Goal: Task Accomplishment & Management: Complete application form

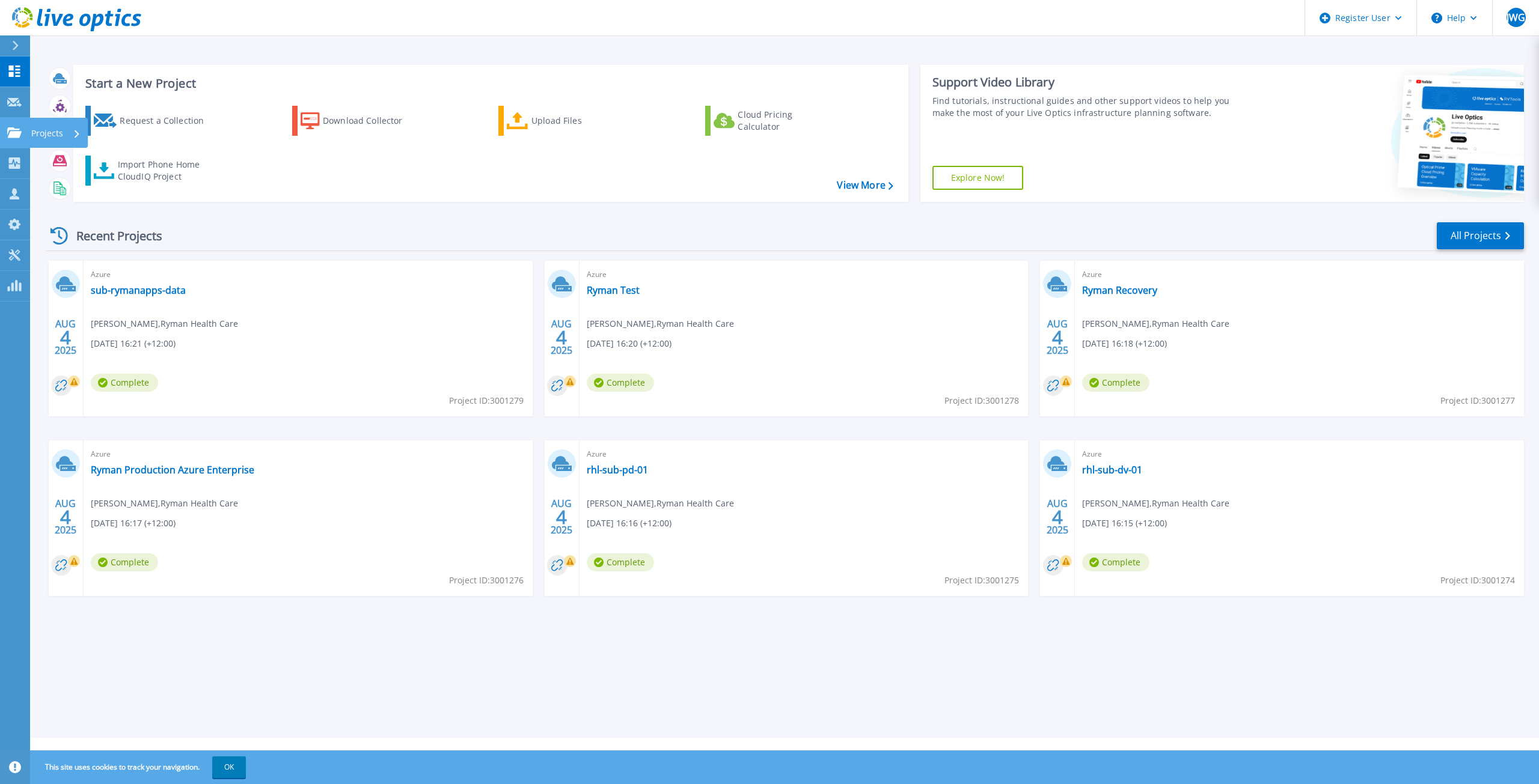
click at [16, 132] on icon at bounding box center [15, 132] width 15 height 10
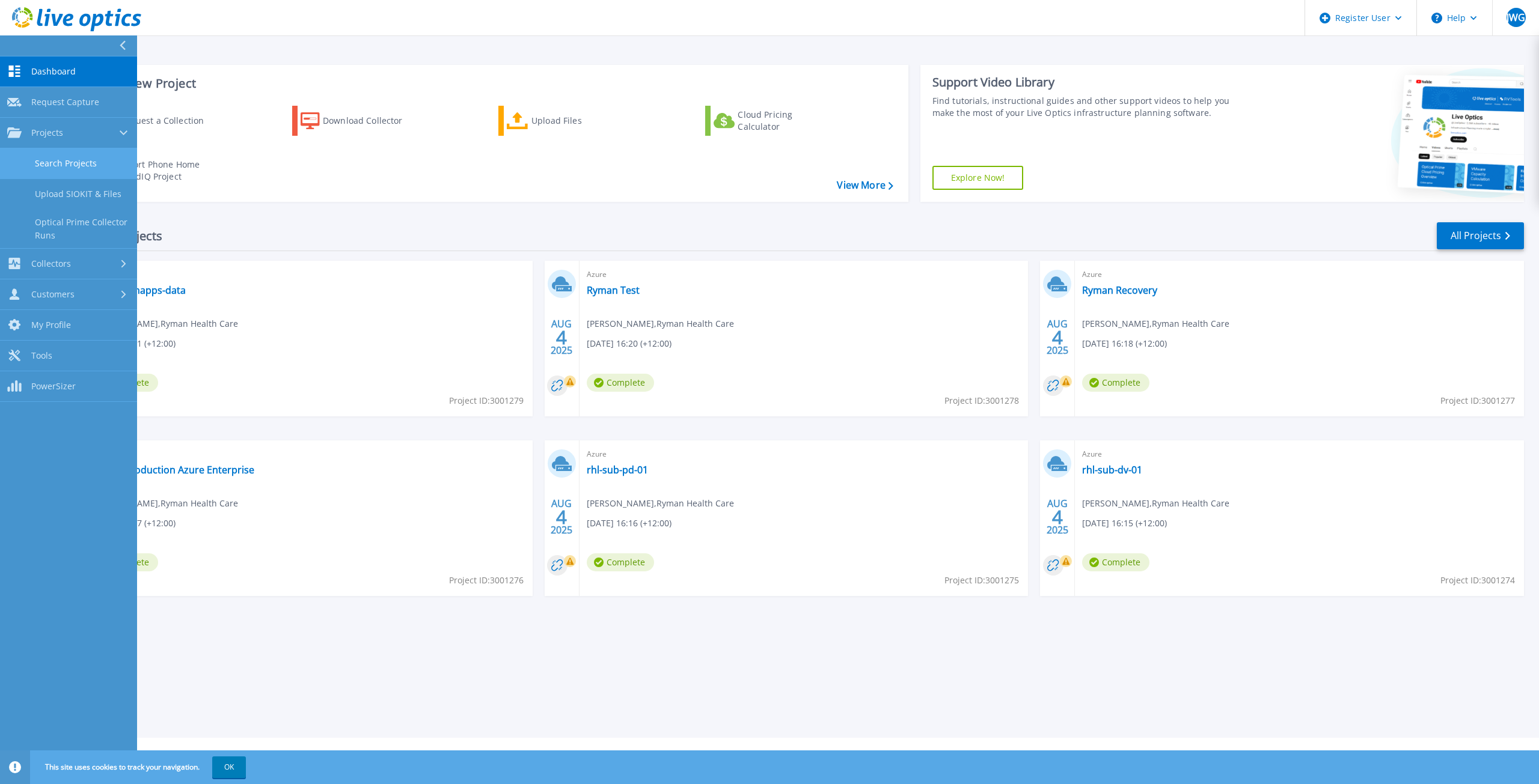
click at [67, 162] on link "Search Projects" at bounding box center [68, 163] width 137 height 30
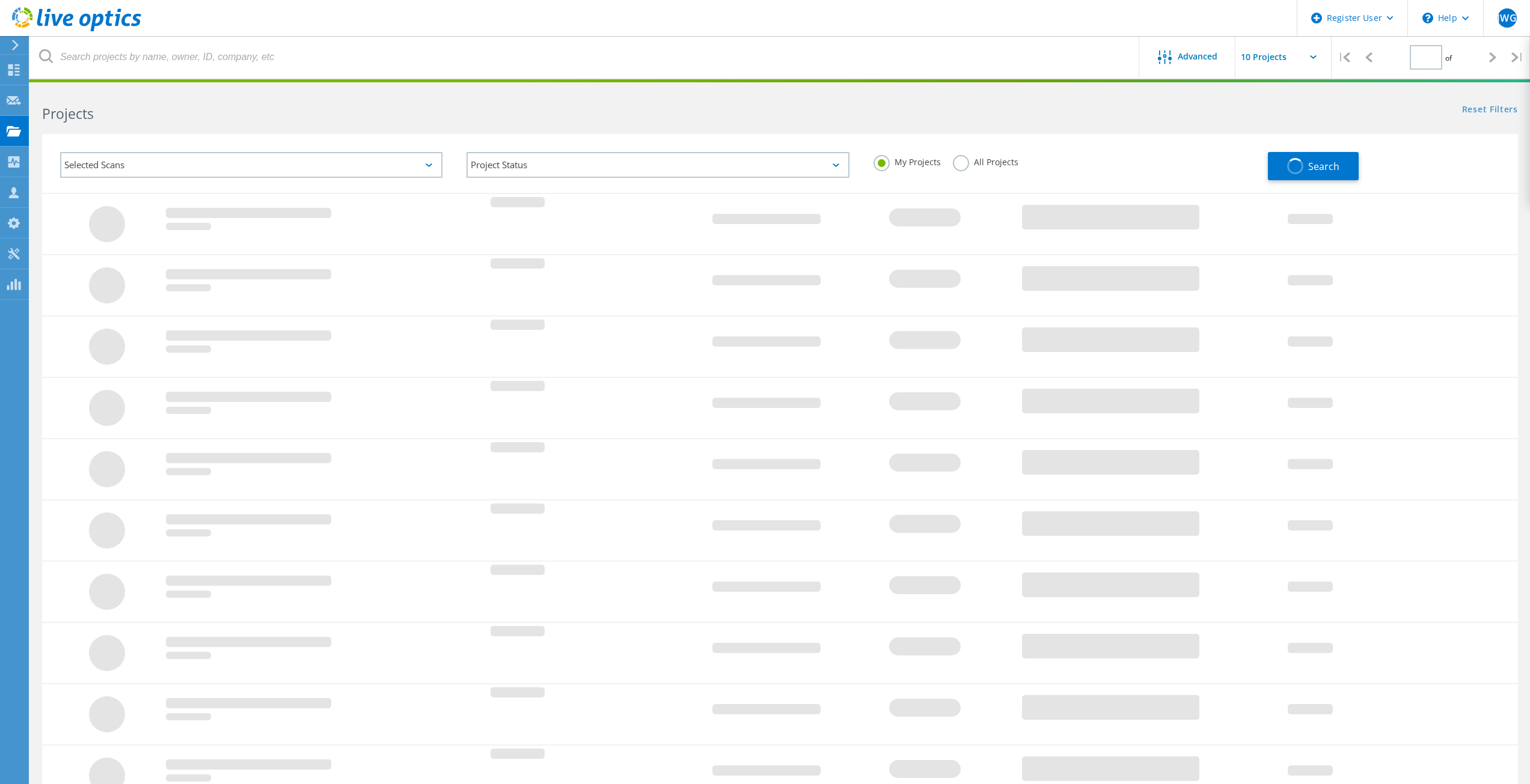
type input "1"
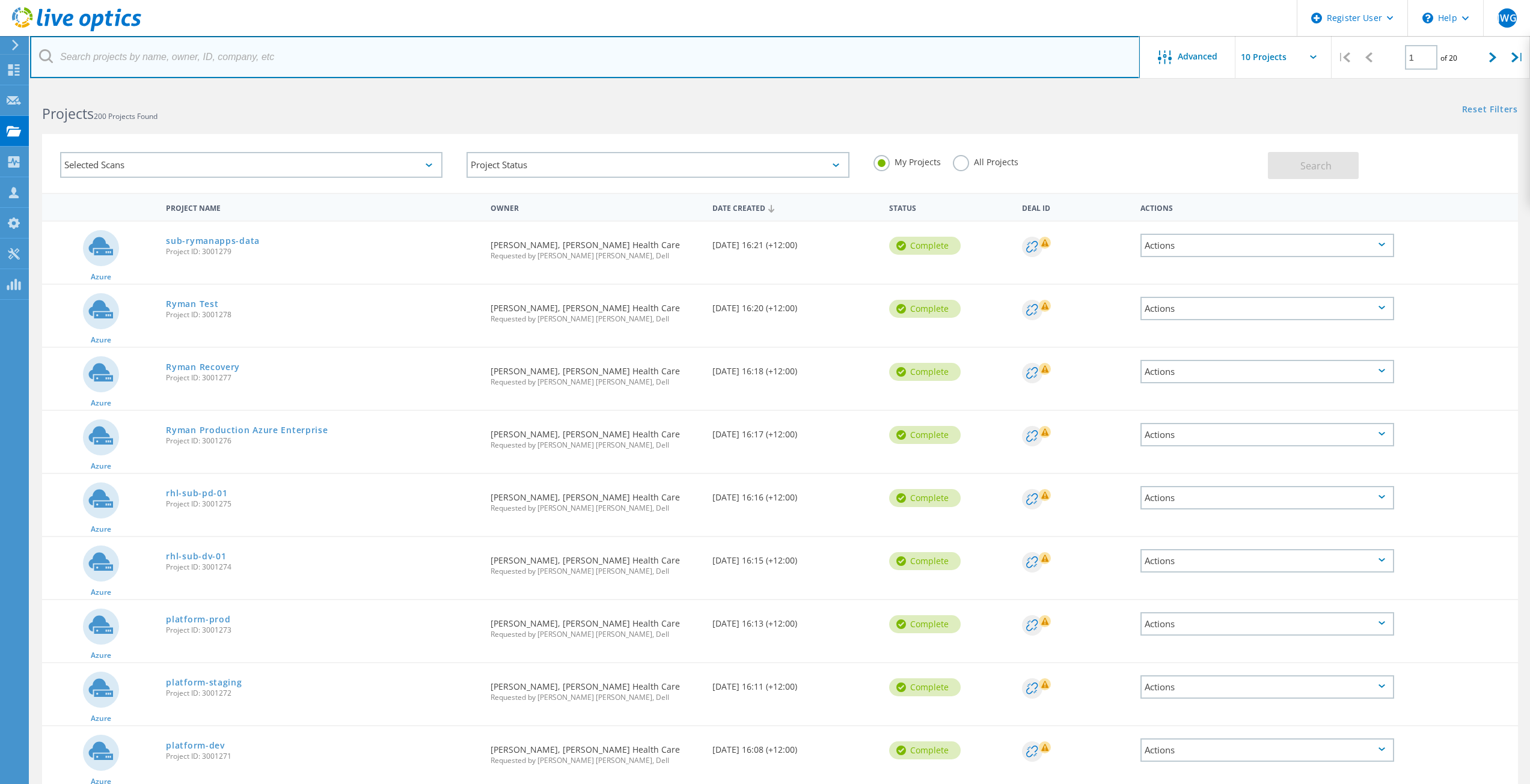
click at [162, 56] on input "text" at bounding box center [585, 57] width 1109 height 42
paste input "[PERSON_NAME][EMAIL_ADDRESS][PERSON_NAME][DOMAIN_NAME]"
type input "pete.kellett@pegasus.health.nz"
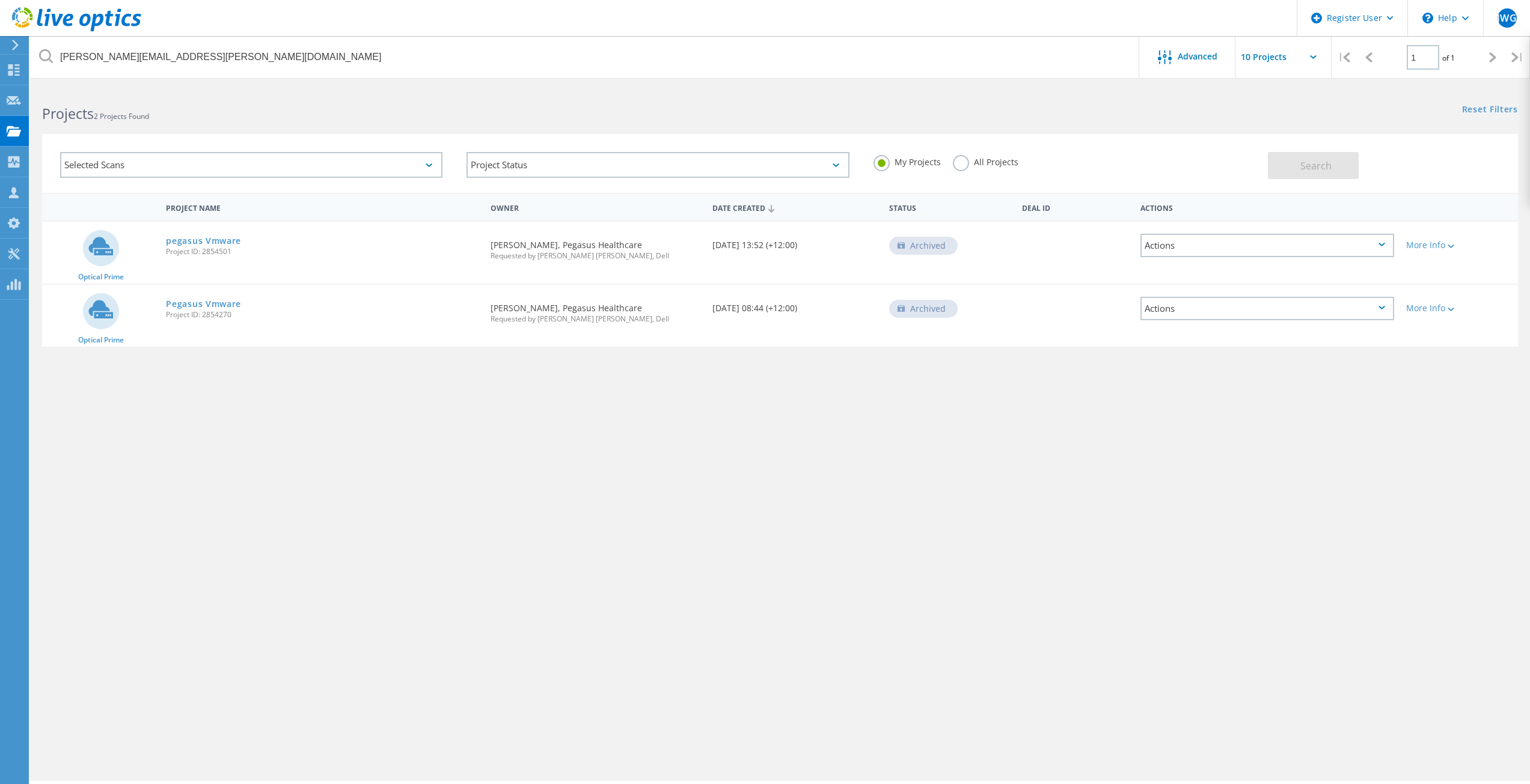
click at [961, 162] on label "All Projects" at bounding box center [985, 160] width 66 height 11
click at [0, 0] on input "All Projects" at bounding box center [0, 0] width 0 height 0
click at [16, 105] on icon at bounding box center [14, 100] width 15 height 11
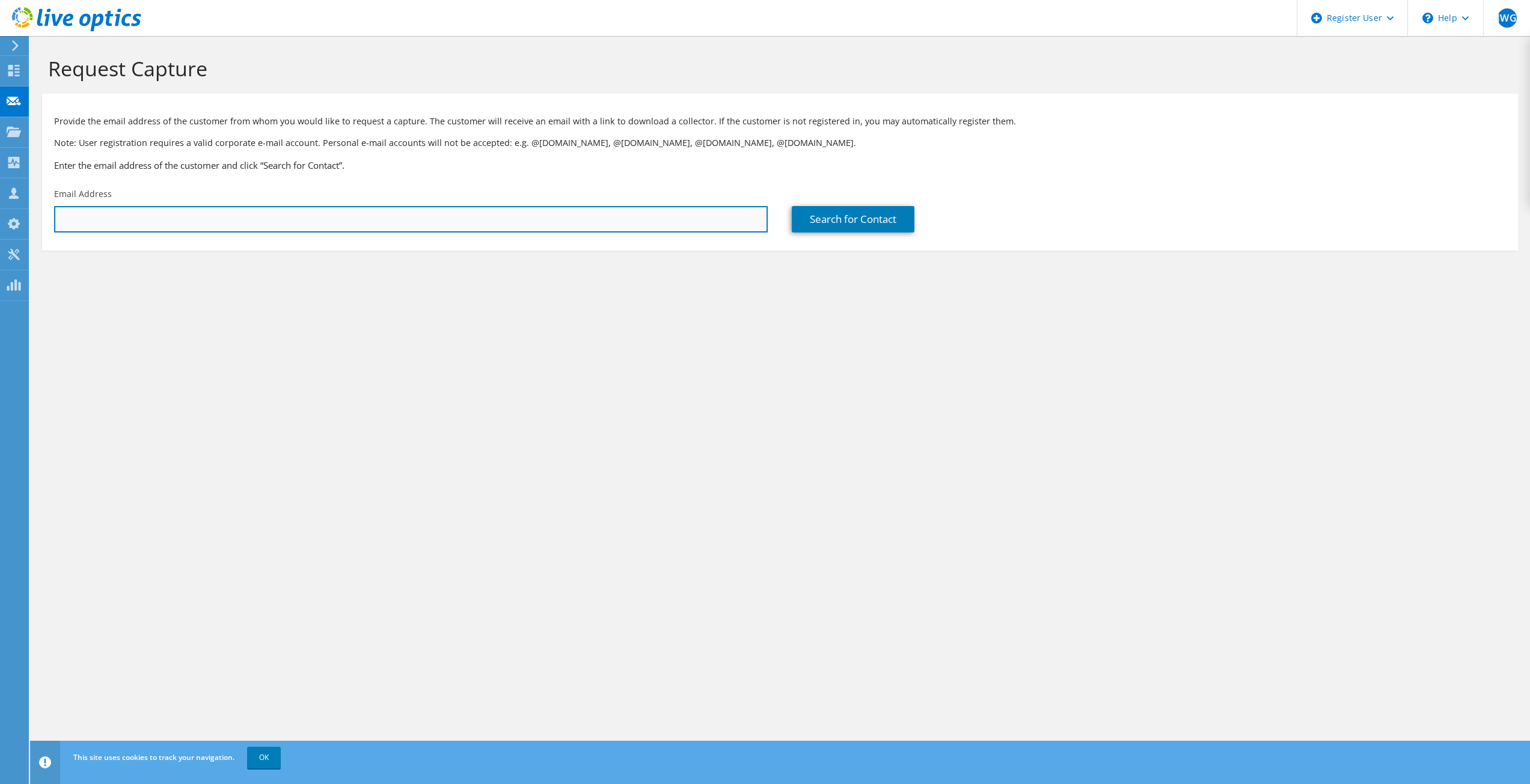
click at [296, 206] on input "text" at bounding box center [410, 219] width 713 height 27
paste input "[PERSON_NAME][EMAIL_ADDRESS][PERSON_NAME][DOMAIN_NAME]"
type input "[PERSON_NAME][EMAIL_ADDRESS][PERSON_NAME][DOMAIN_NAME]"
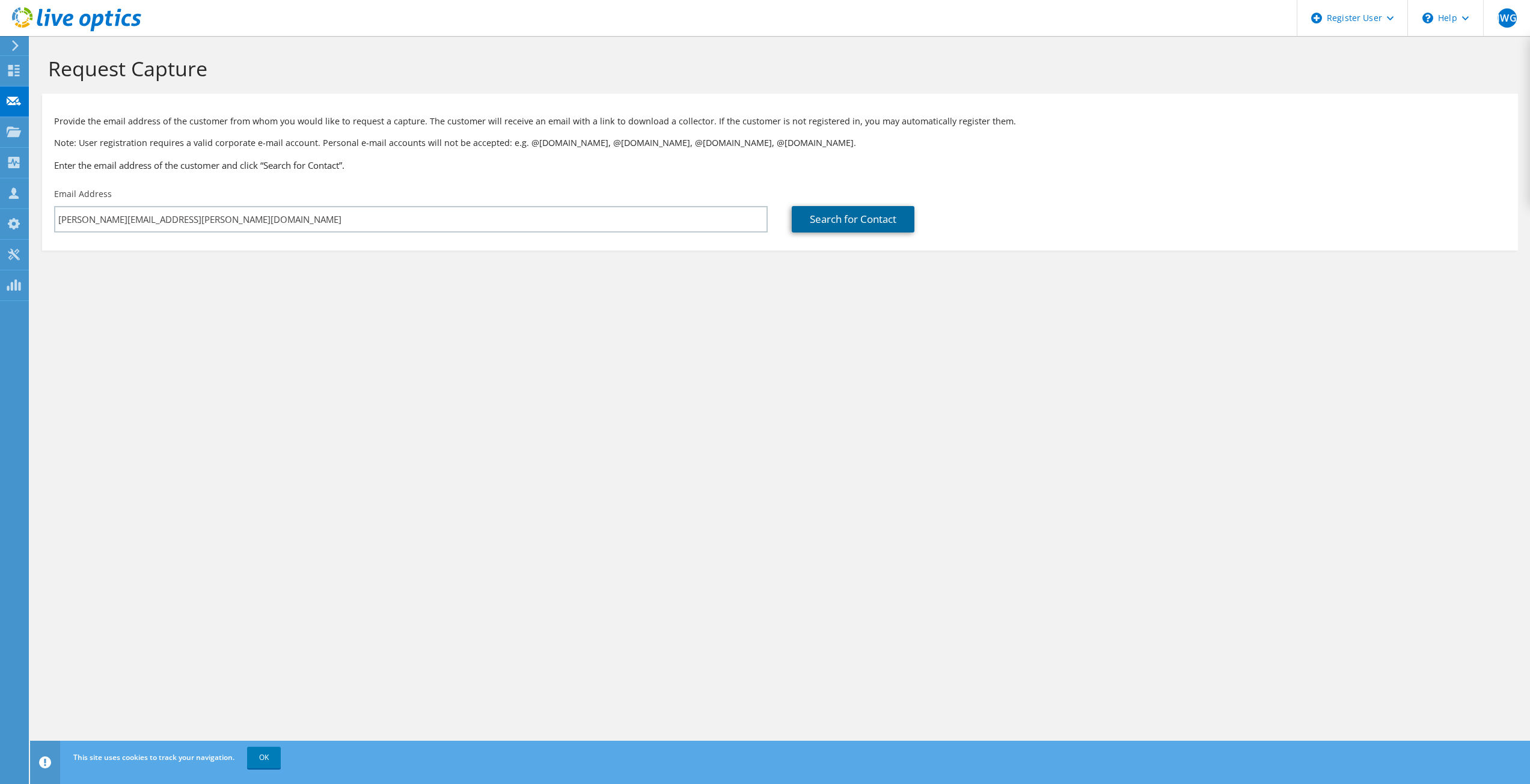
click at [826, 214] on link "Search for Contact" at bounding box center [853, 219] width 123 height 27
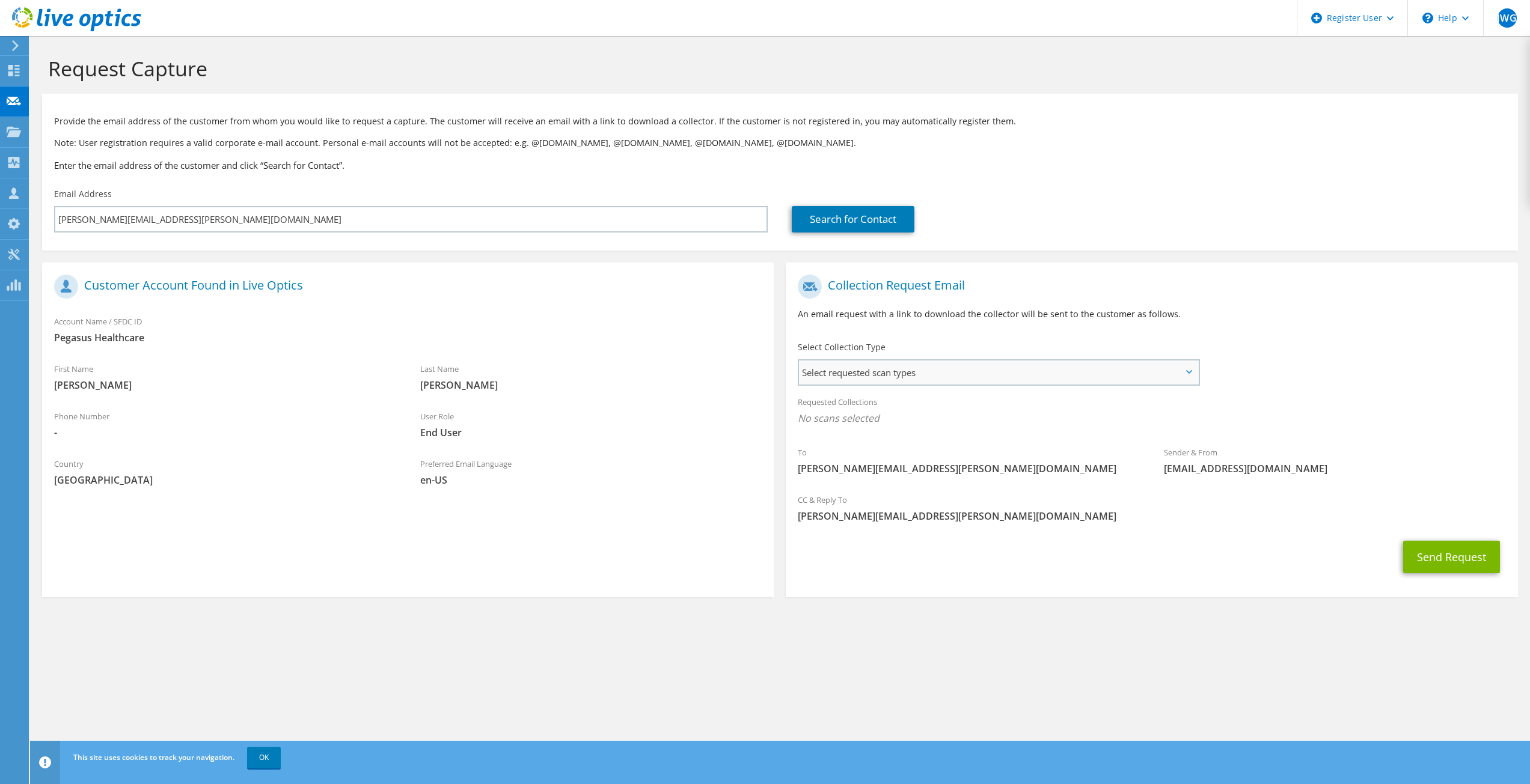
click at [860, 375] on span "Select requested scan types" at bounding box center [998, 372] width 398 height 24
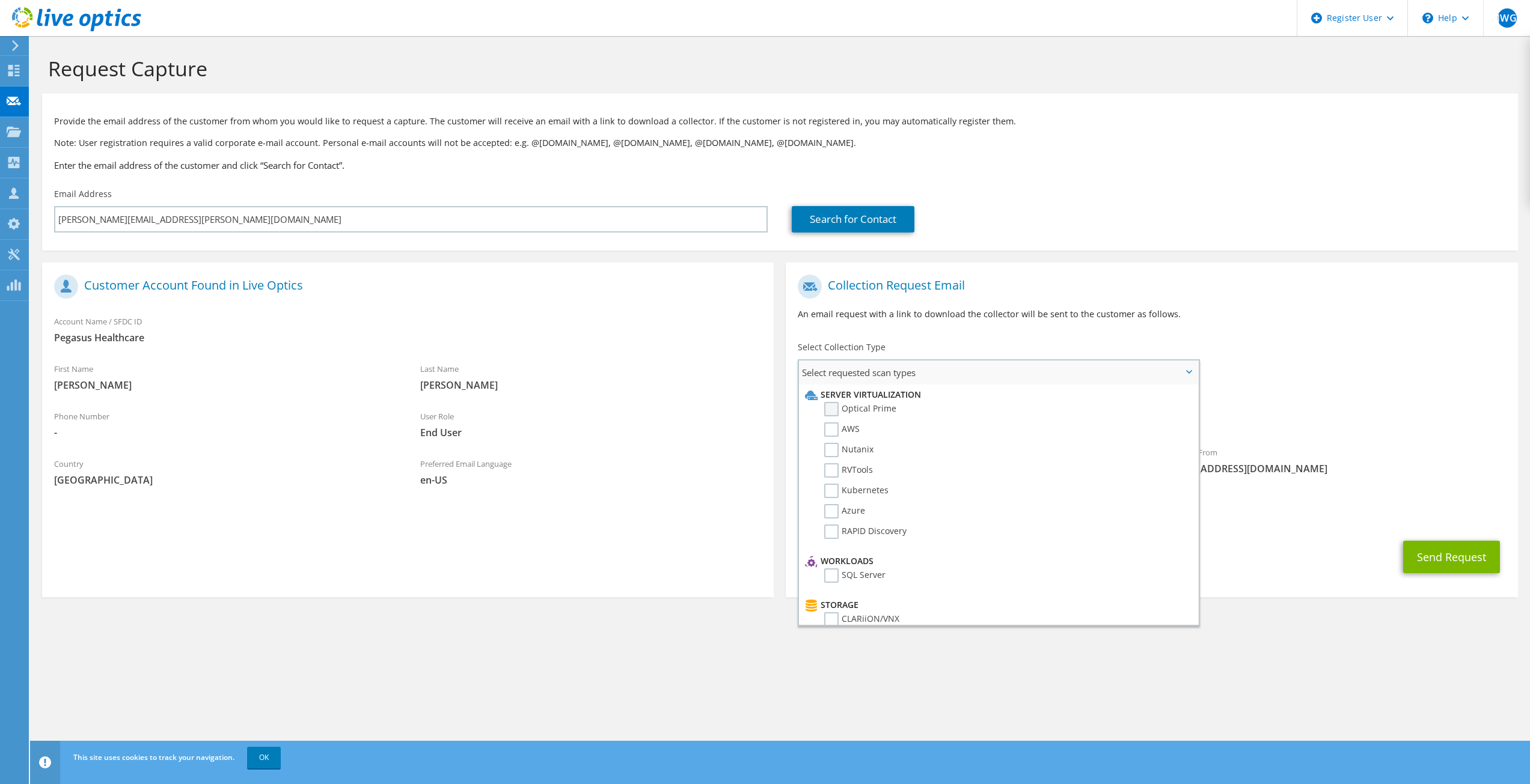
click at [832, 409] on label "Optical Prime" at bounding box center [860, 409] width 72 height 15
click at [0, 0] on input "Optical Prime" at bounding box center [0, 0] width 0 height 0
click at [1244, 335] on div "Collection Request Email An email request with a link to download the collector…" at bounding box center [1152, 302] width 732 height 67
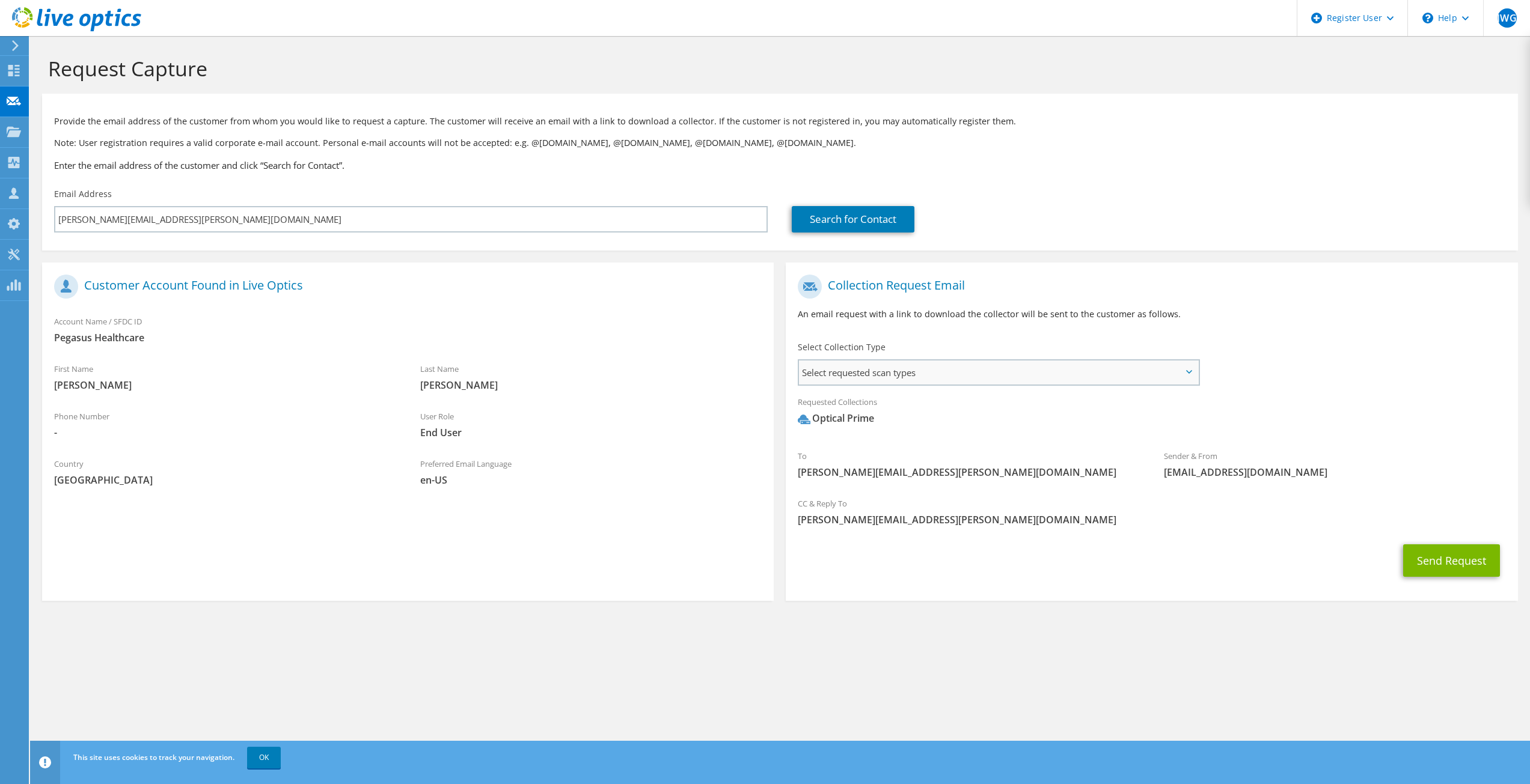
click at [1190, 369] on span "Select requested scan types" at bounding box center [998, 372] width 398 height 24
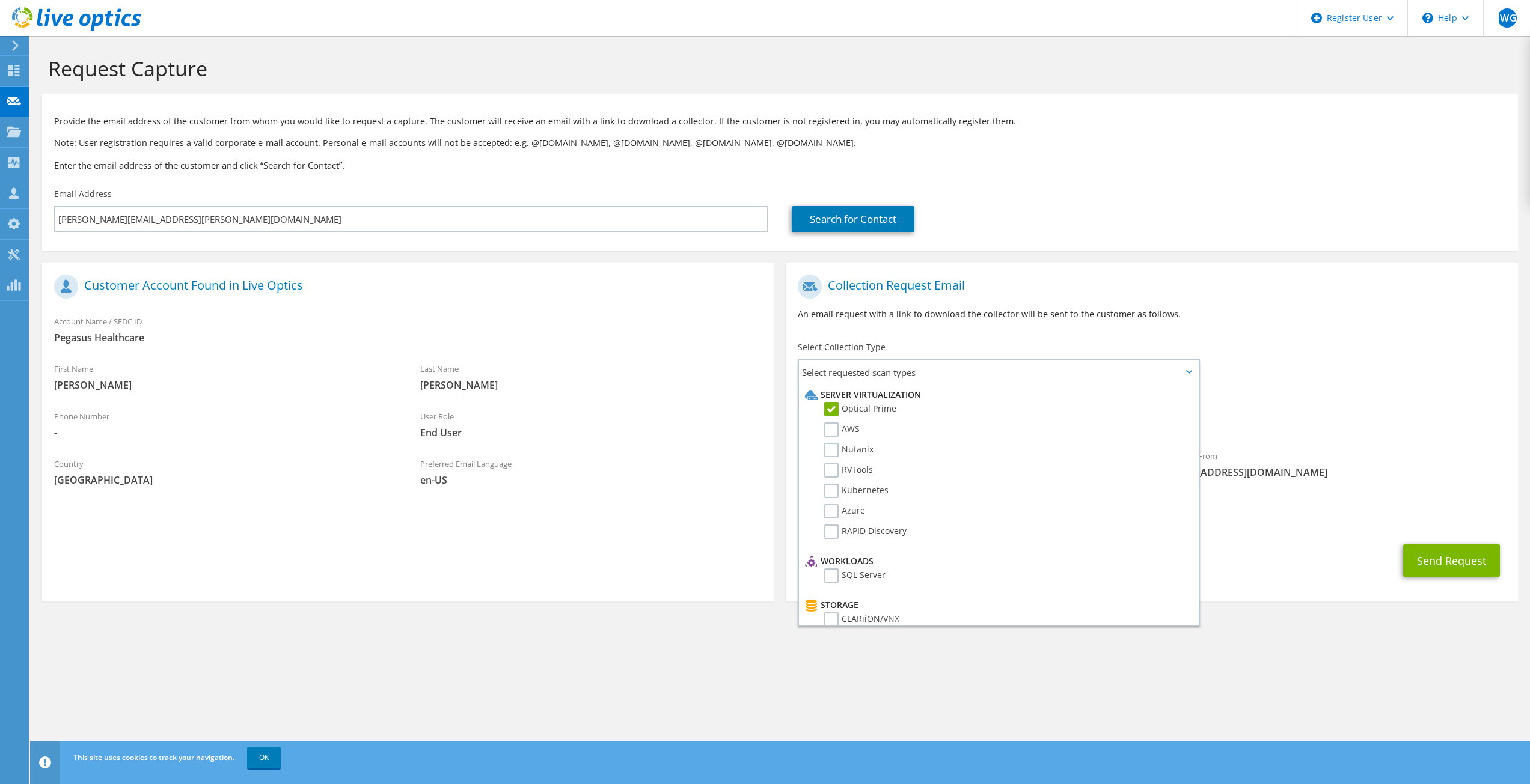
click at [1247, 349] on div "To pete.kellett@pegasus.health.nz Sender & From liveoptics@liveoptics.com" at bounding box center [1152, 380] width 732 height 222
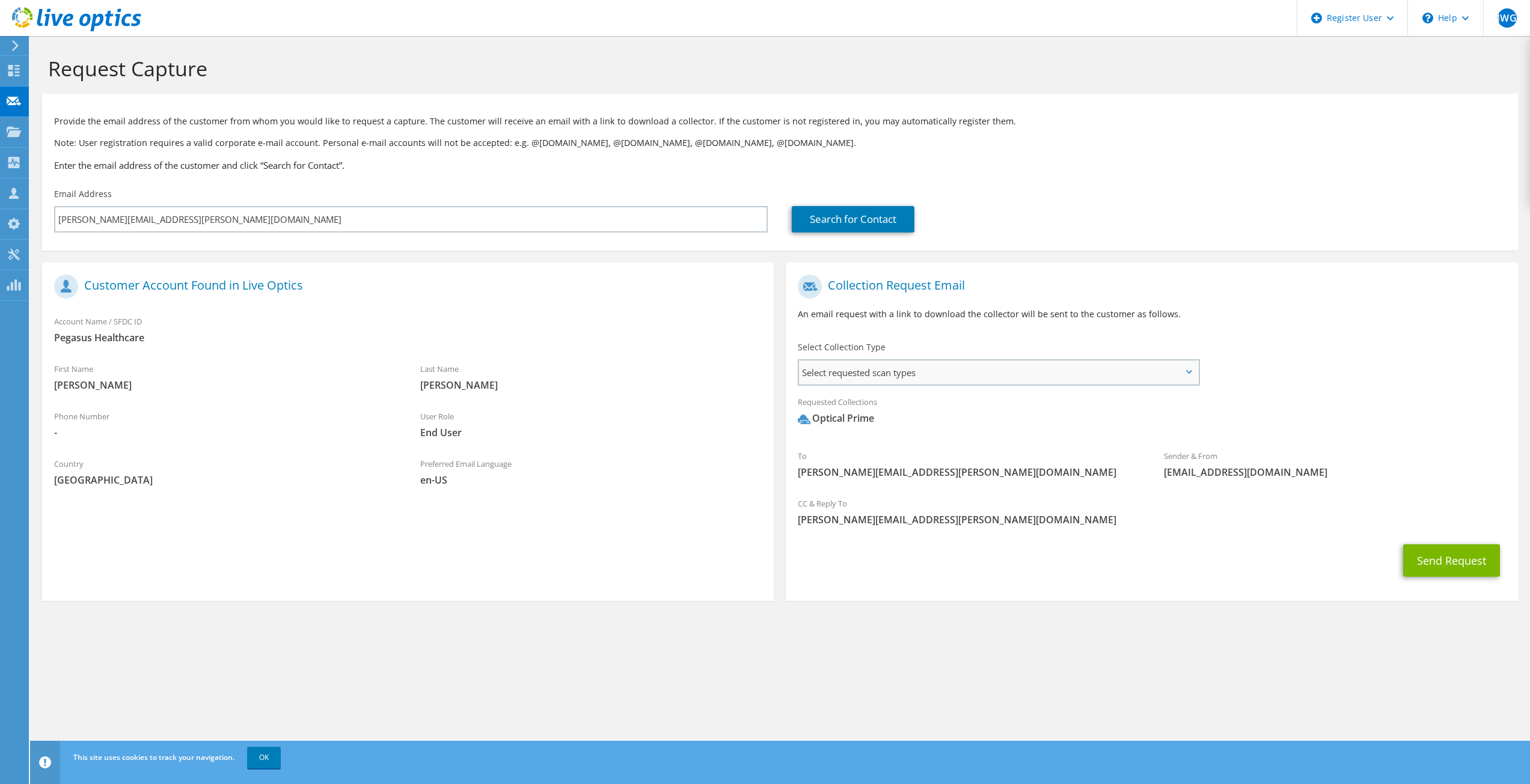
click at [1037, 372] on span "Select requested scan types" at bounding box center [998, 372] width 398 height 24
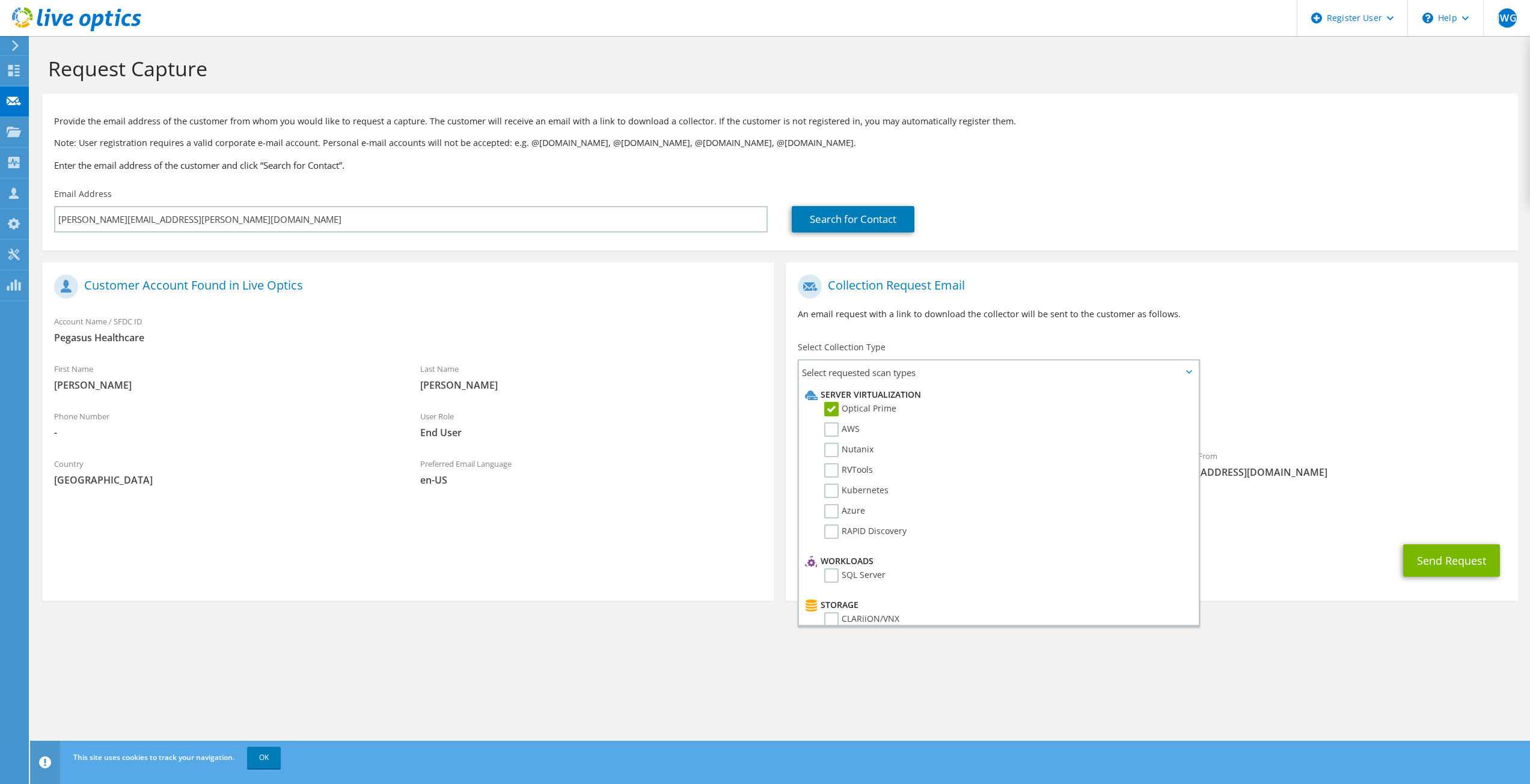
click at [1231, 341] on div "To pete.kellett@pegasus.health.nz Sender & From liveoptics@liveoptics.com" at bounding box center [1152, 380] width 732 height 222
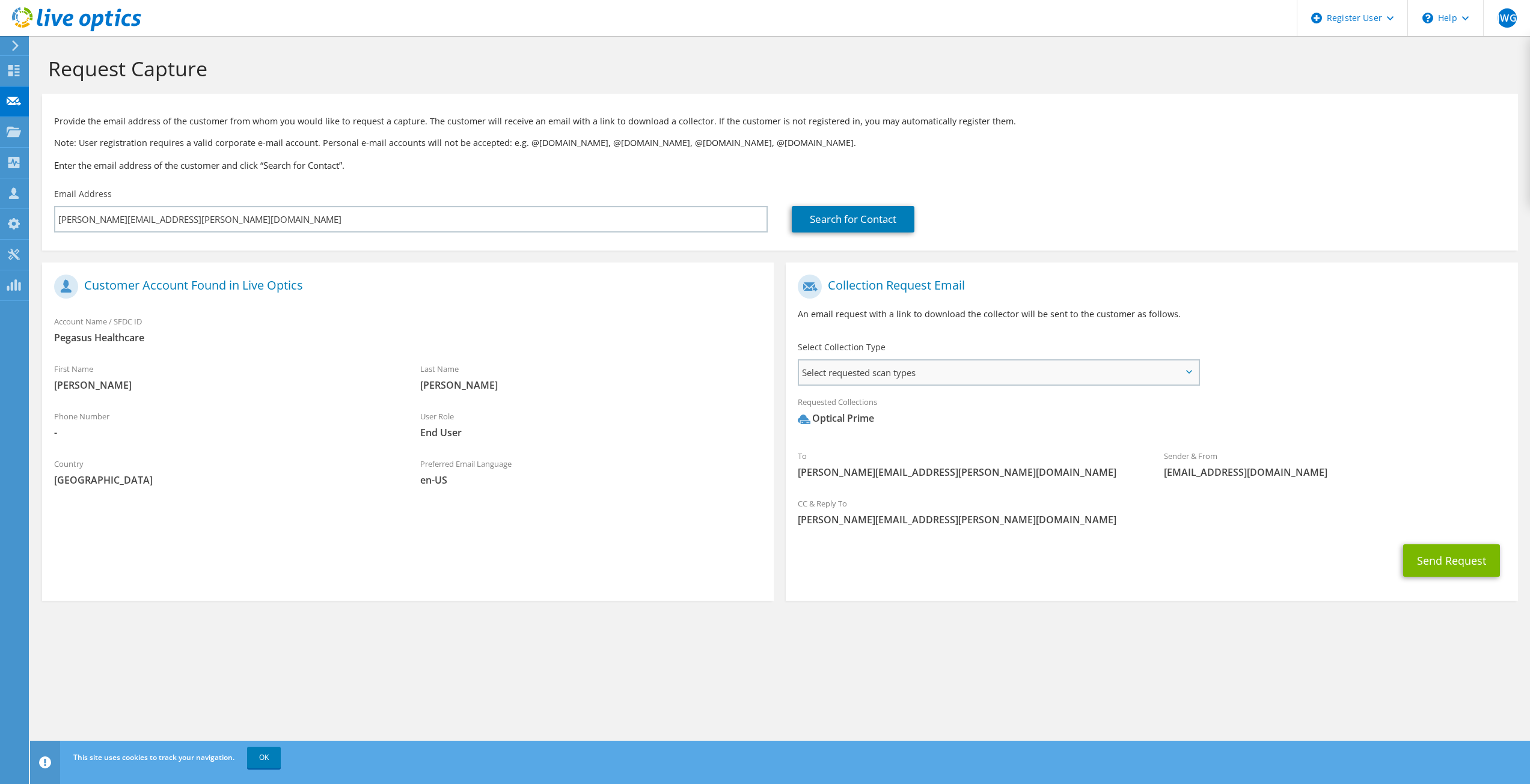
click at [1000, 374] on span "Select requested scan types" at bounding box center [998, 372] width 398 height 24
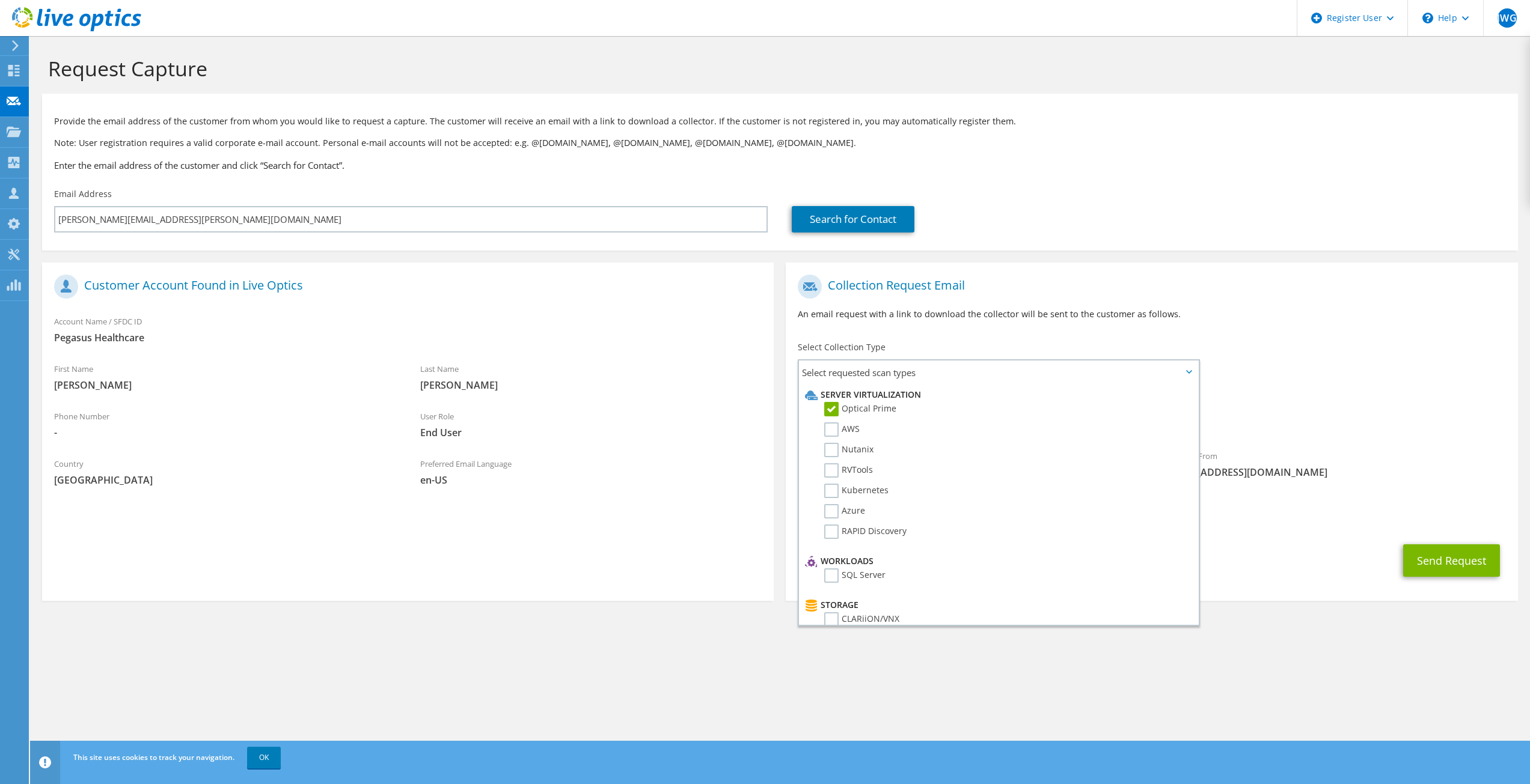
click at [1375, 320] on p "An email request with a link to download the collector will be sent to the cust…" at bounding box center [1151, 314] width 707 height 13
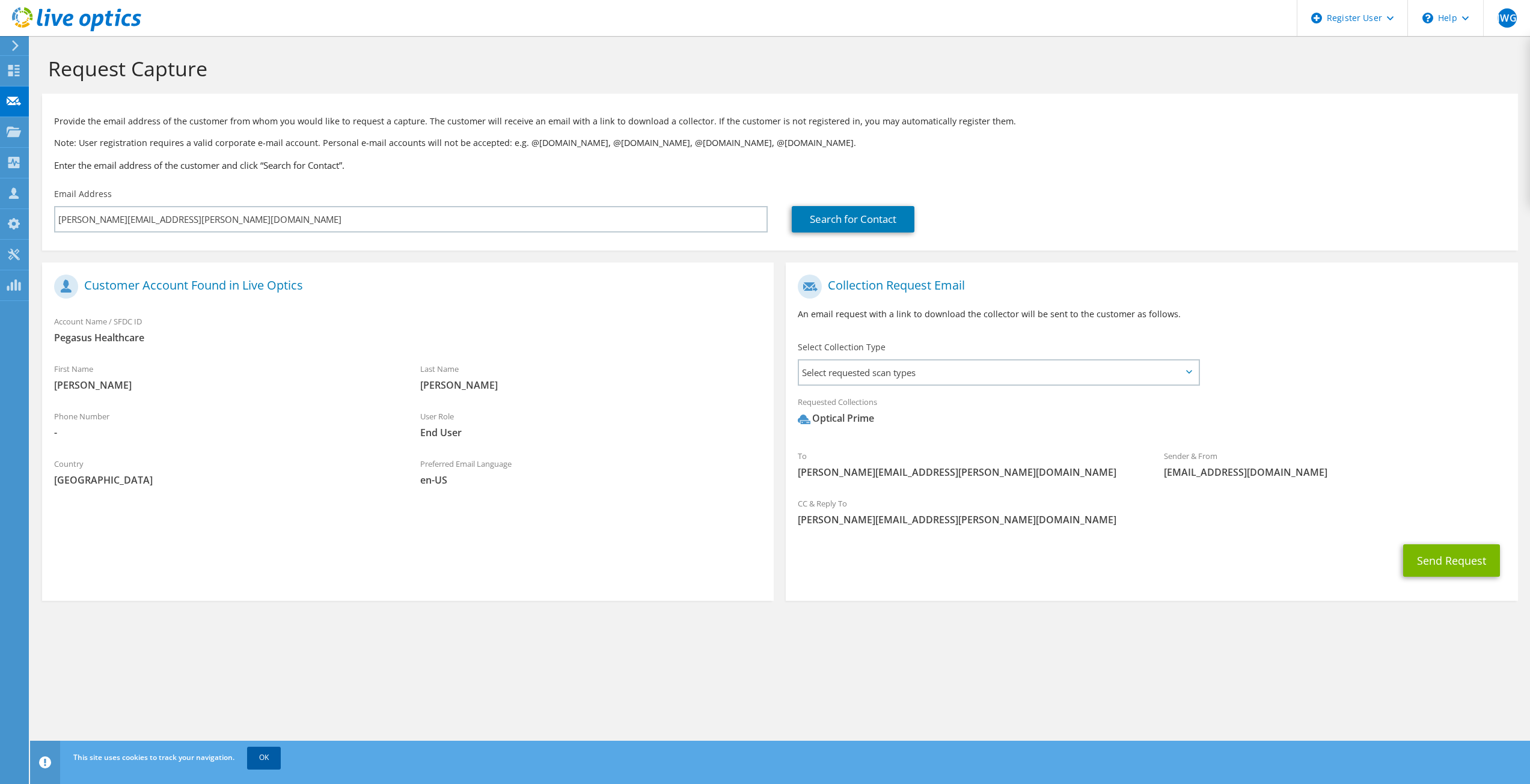
click at [276, 751] on link "OK" at bounding box center [264, 757] width 34 height 21
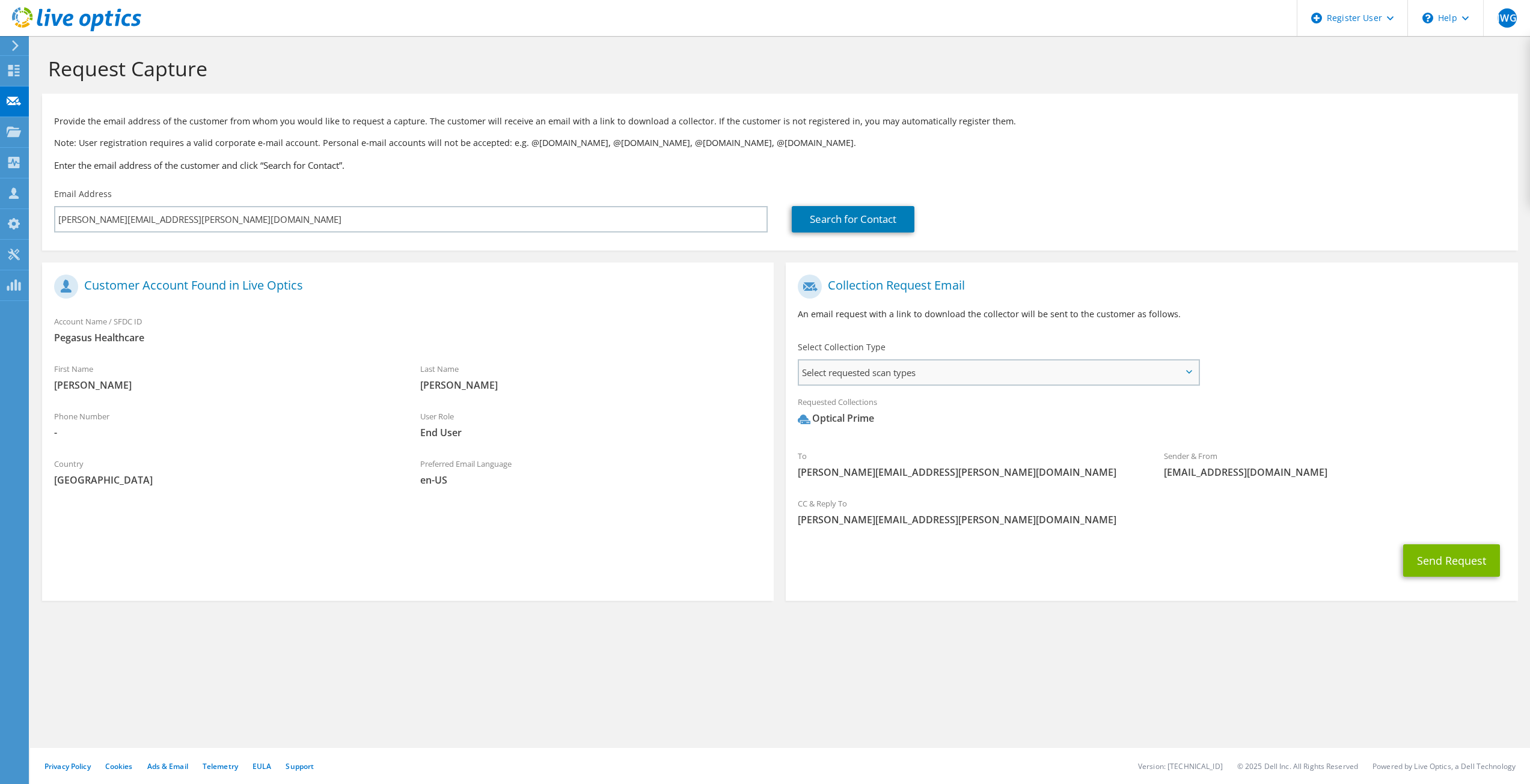
click at [863, 372] on span "Select requested scan types" at bounding box center [998, 372] width 398 height 24
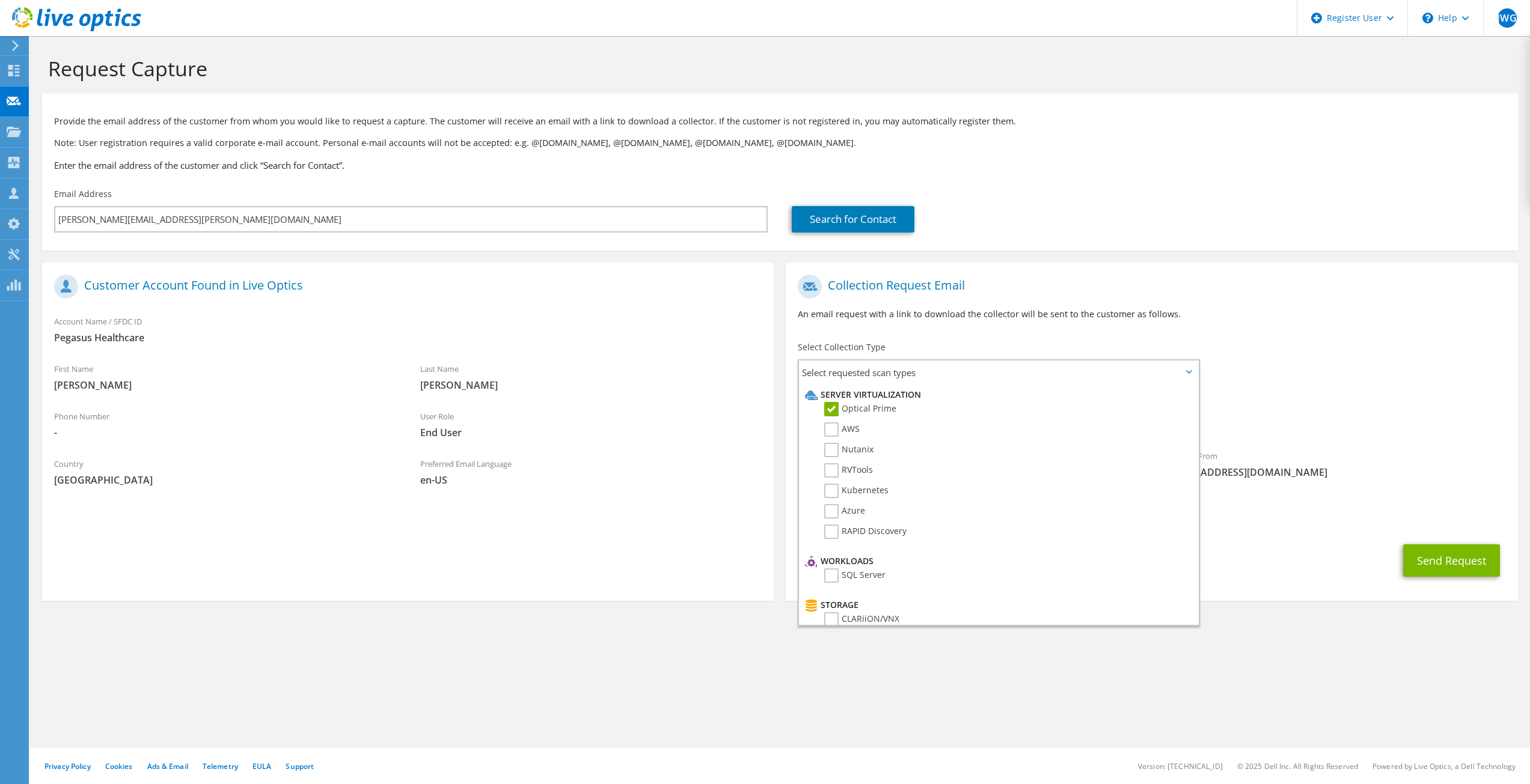
click at [877, 338] on div "Select Collection Type Select requested scan types Server Virtualization Optica…" at bounding box center [999, 362] width 426 height 54
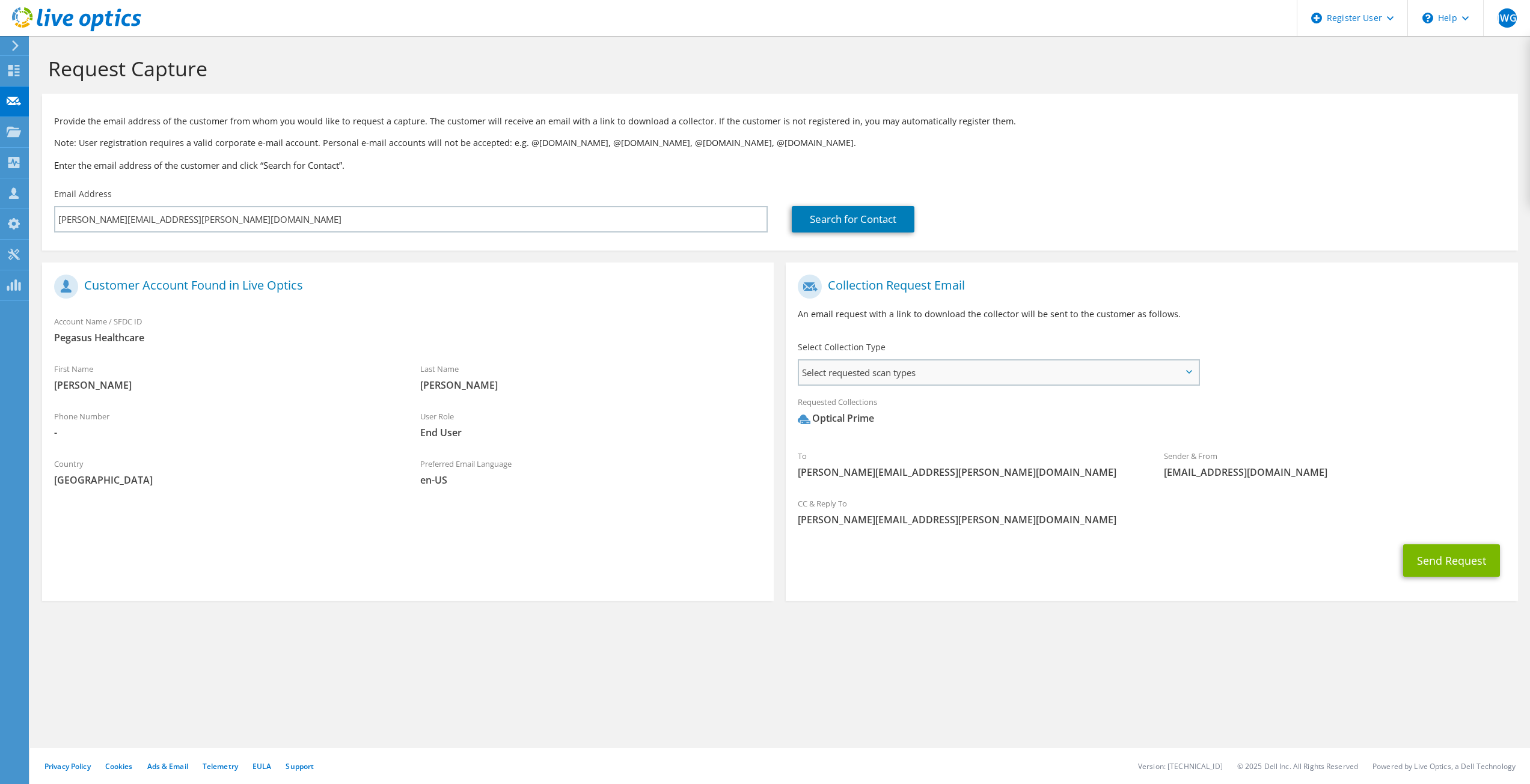
click at [910, 378] on span "Select requested scan types" at bounding box center [998, 372] width 398 height 24
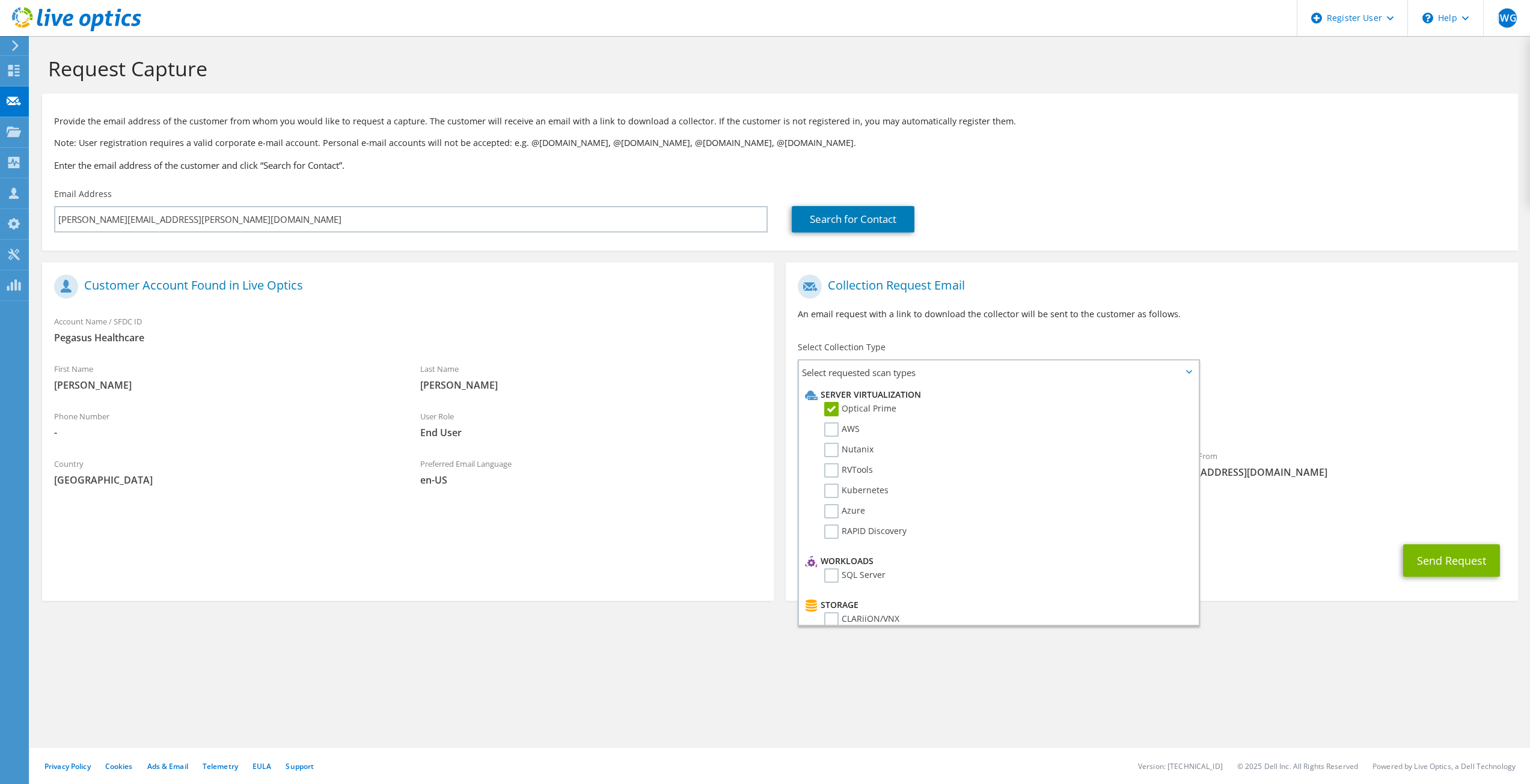
click at [1265, 369] on div "To pete.kellett@pegasus.health.nz Sender & From liveoptics@liveoptics.com" at bounding box center [1152, 380] width 732 height 222
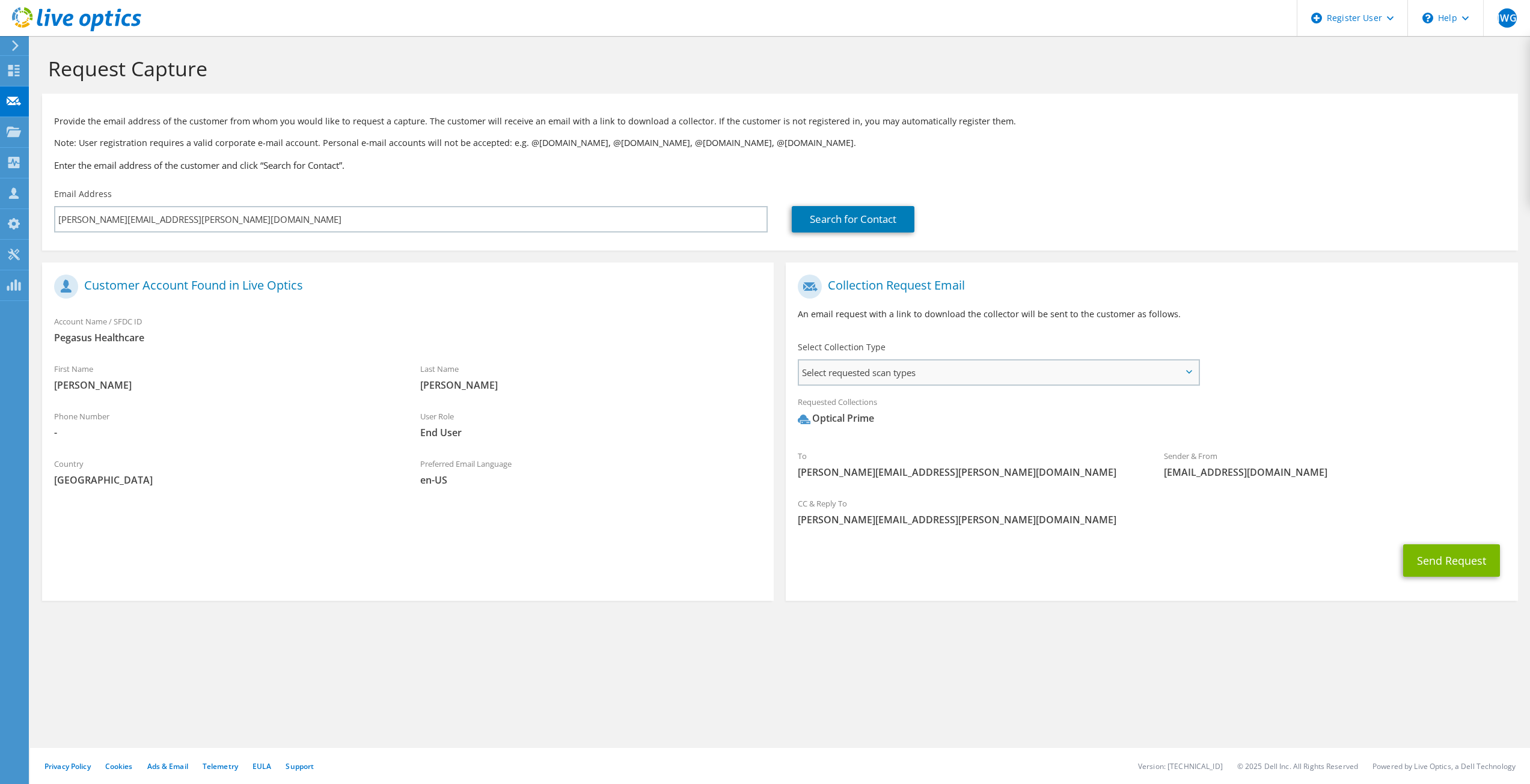
click at [1195, 373] on span "Select requested scan types" at bounding box center [998, 372] width 398 height 24
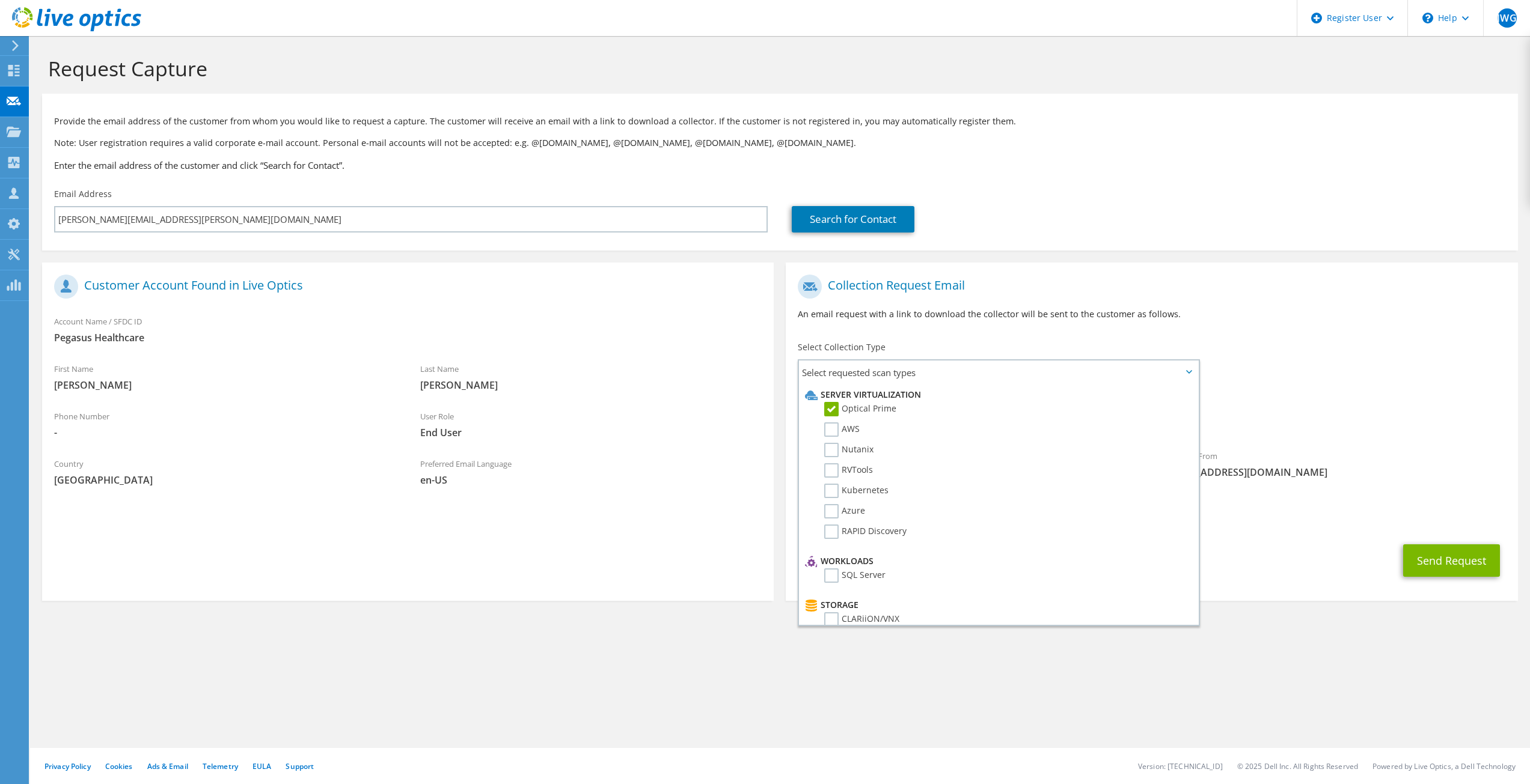
click at [1247, 364] on div "To pete.kellett@pegasus.health.nz Sender & From liveoptics@liveoptics.com" at bounding box center [1152, 380] width 732 height 222
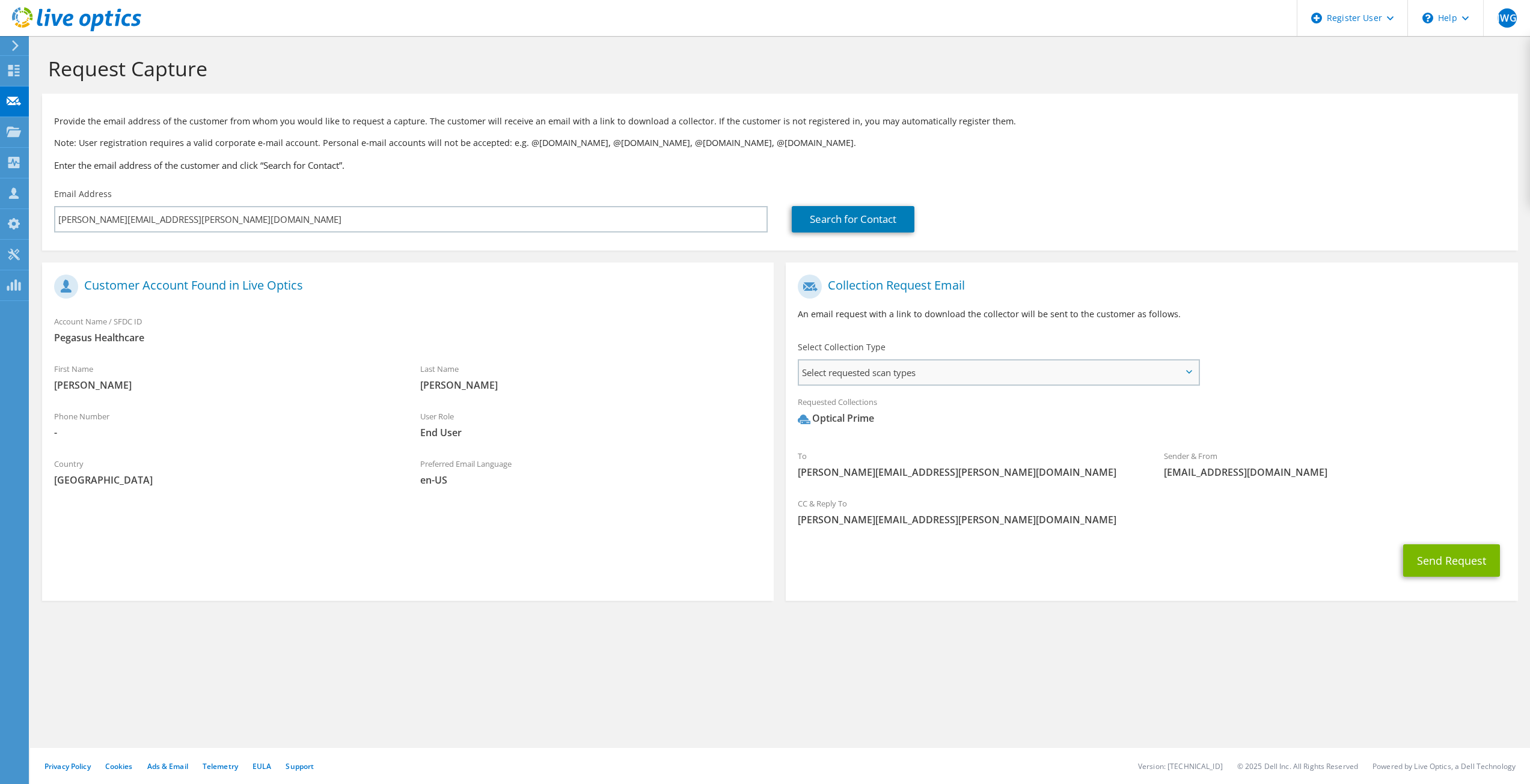
click at [1194, 369] on span "Select requested scan types" at bounding box center [998, 372] width 398 height 24
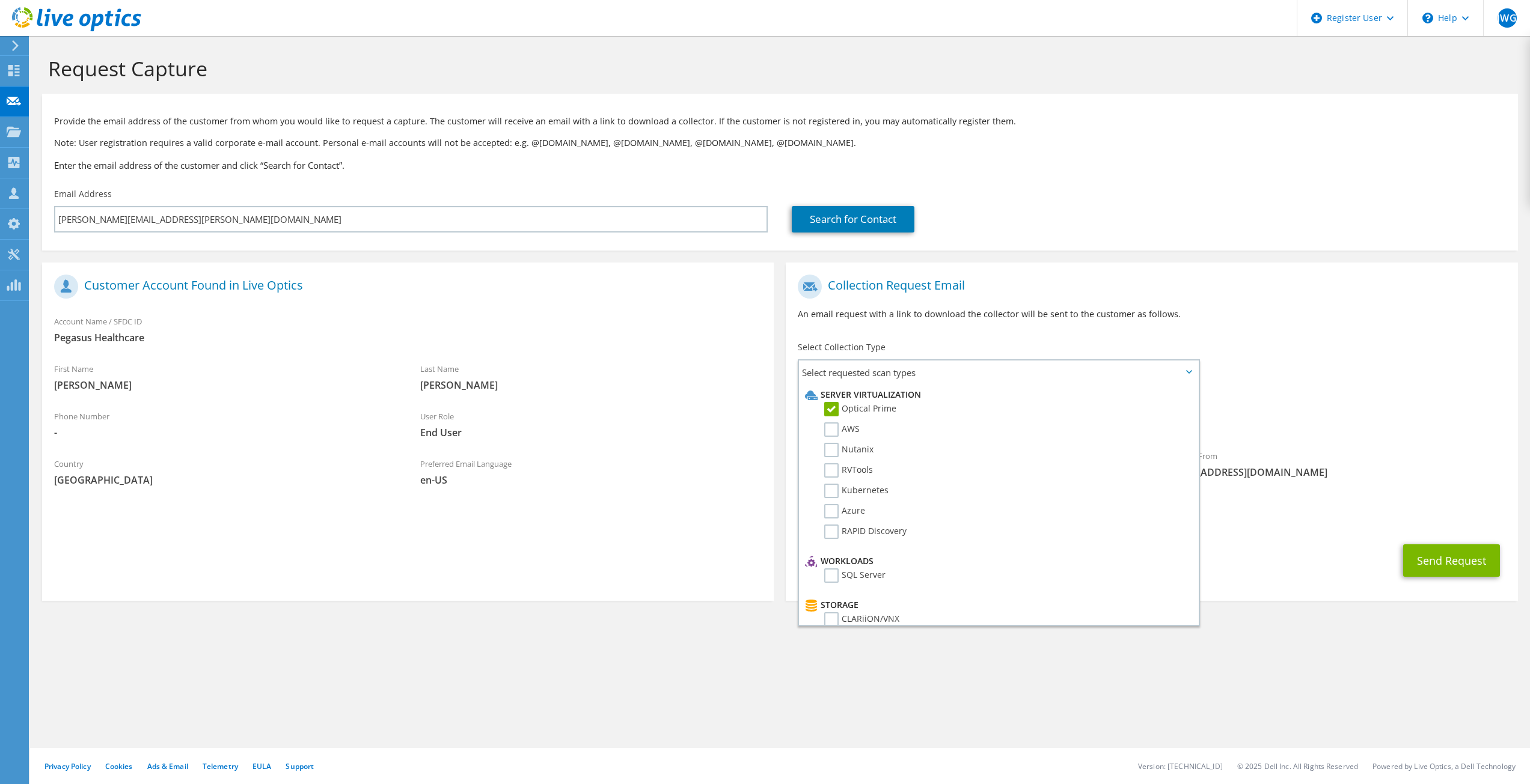
click at [1294, 354] on div "To pete.kellett@pegasus.health.nz Sender & From liveoptics@liveoptics.com" at bounding box center [1152, 380] width 732 height 222
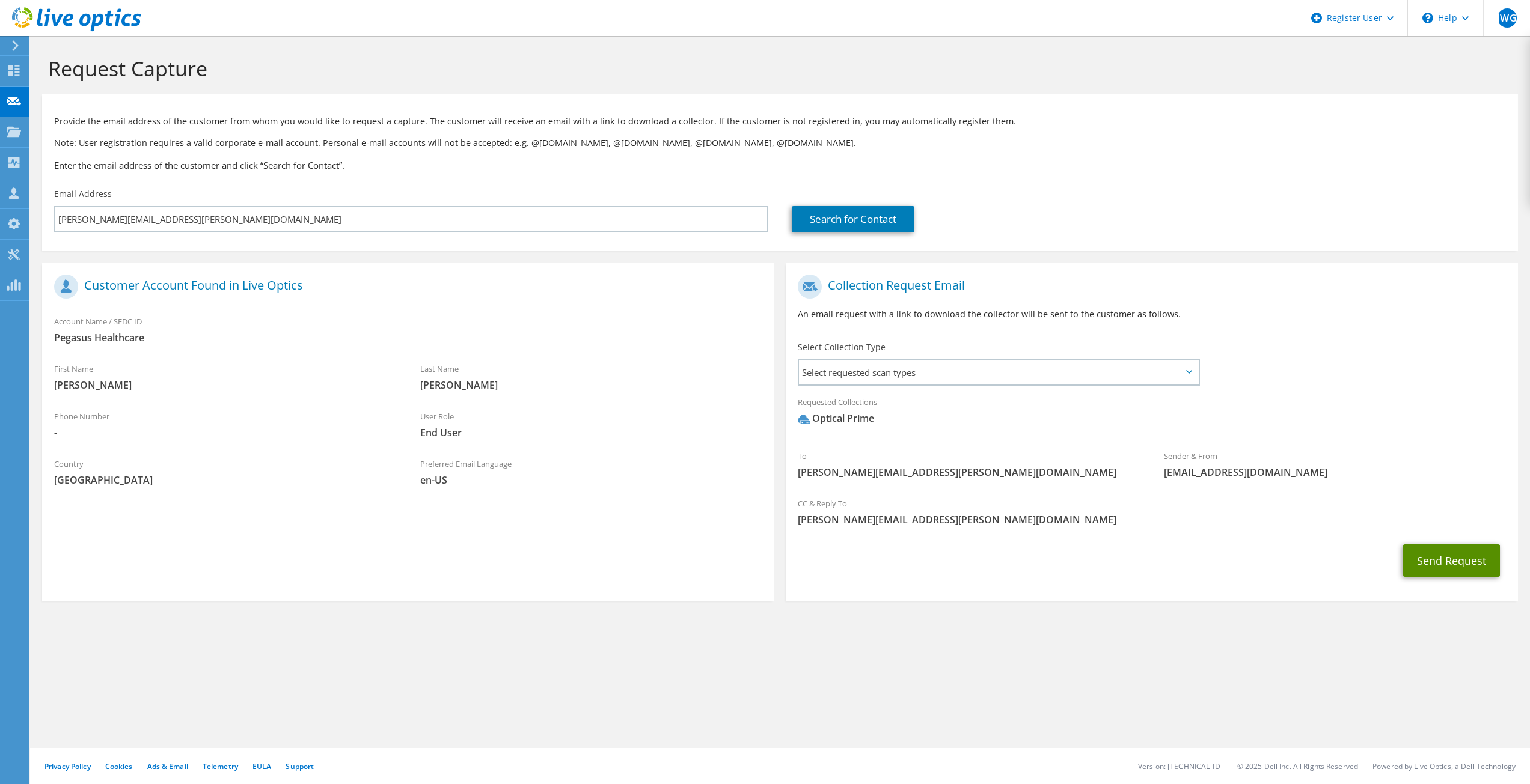
click at [1447, 562] on button "Send Request" at bounding box center [1451, 561] width 97 height 33
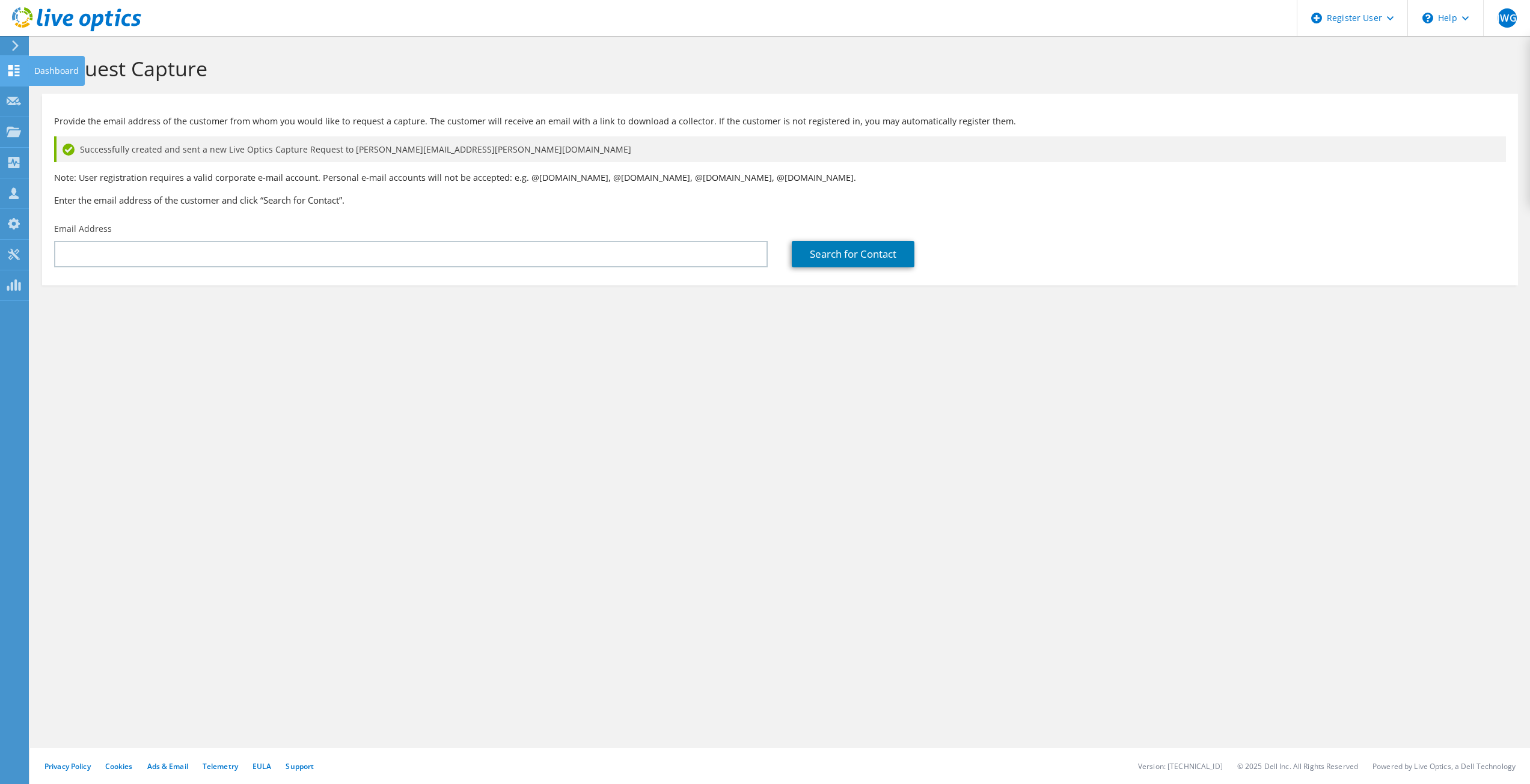
click at [15, 72] on icon at bounding box center [14, 70] width 15 height 11
